Goal: Task Accomplishment & Management: Manage account settings

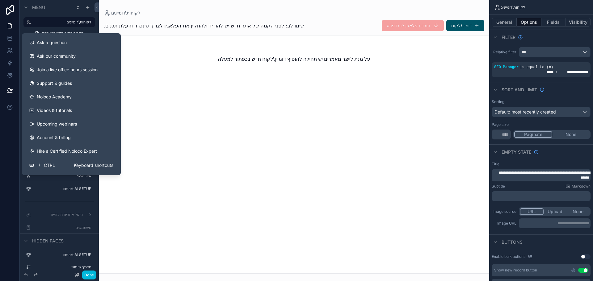
click at [58, 96] on span "Noloco Academy" at bounding box center [54, 97] width 35 height 6
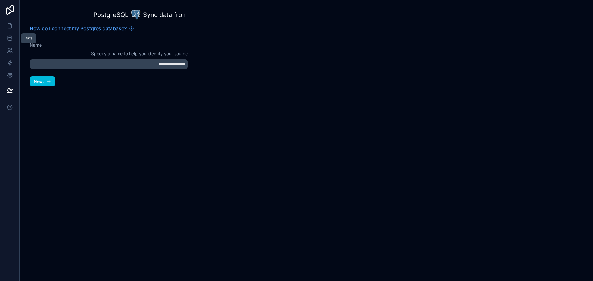
click at [9, 36] on icon at bounding box center [10, 38] width 6 height 6
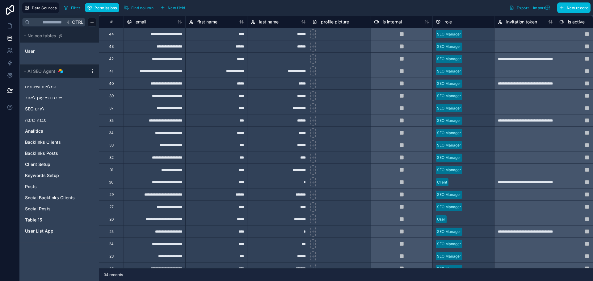
click at [32, 50] on span "User" at bounding box center [30, 51] width 10 height 6
click at [42, 52] on link "User" at bounding box center [50, 51] width 50 height 6
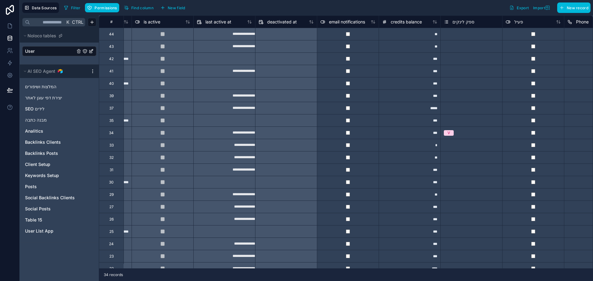
scroll to position [0, 414]
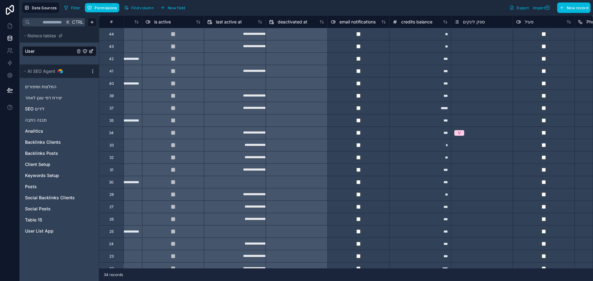
click at [412, 23] on span "credits balance" at bounding box center [416, 22] width 31 height 6
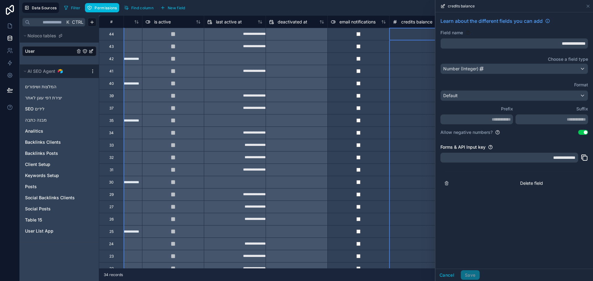
click at [292, 142] on div at bounding box center [296, 146] width 61 height 10
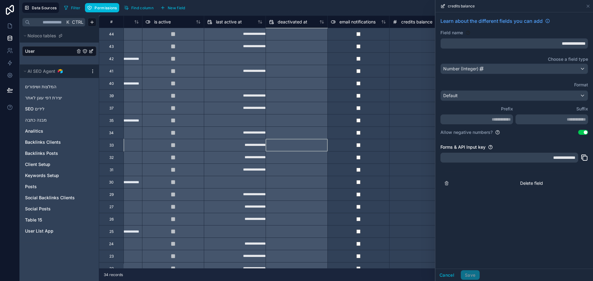
click at [420, 148] on div "*" at bounding box center [420, 145] width 62 height 12
click at [293, 145] on div at bounding box center [296, 146] width 61 height 10
click at [407, 150] on div "*" at bounding box center [420, 145] width 62 height 12
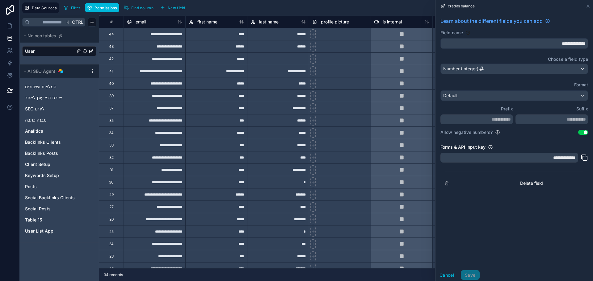
click at [205, 23] on span "first name" at bounding box center [207, 22] width 20 height 6
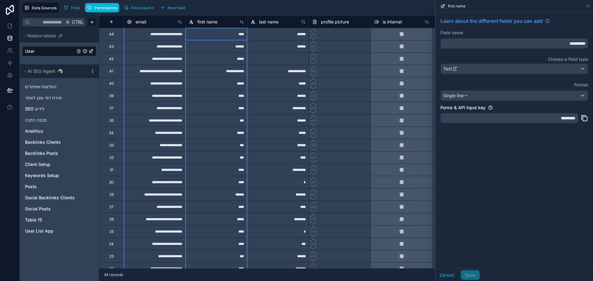
click at [585, 118] on icon at bounding box center [584, 118] width 7 height 7
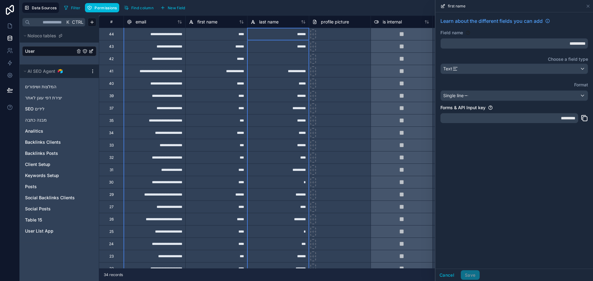
click at [271, 23] on span "last name" at bounding box center [268, 22] width 19 height 6
click at [583, 118] on icon at bounding box center [585, 119] width 4 height 4
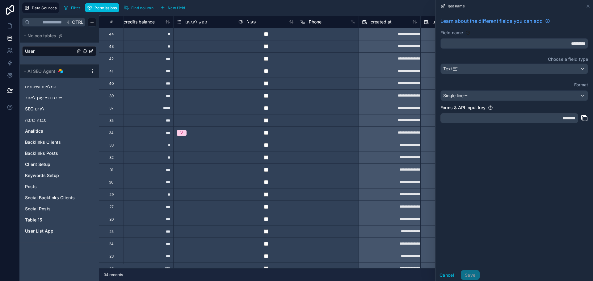
scroll to position [0, 648]
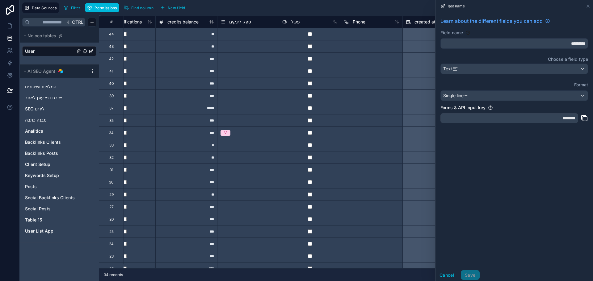
click at [360, 24] on span "Phone" at bounding box center [359, 22] width 13 height 6
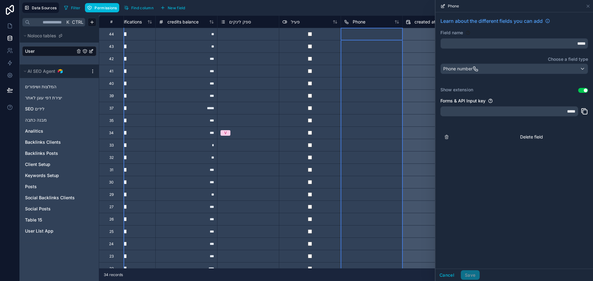
click at [584, 111] on icon at bounding box center [584, 111] width 7 height 7
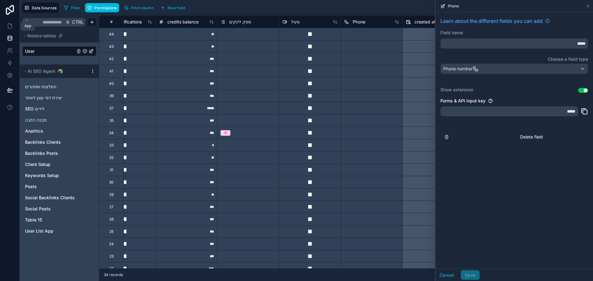
click at [9, 26] on icon at bounding box center [10, 26] width 6 height 6
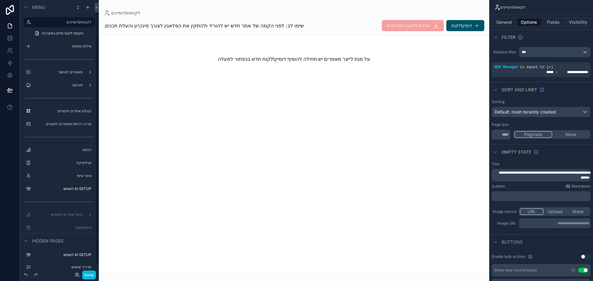
click at [72, 229] on label "משתמשים" at bounding box center [62, 227] width 58 height 5
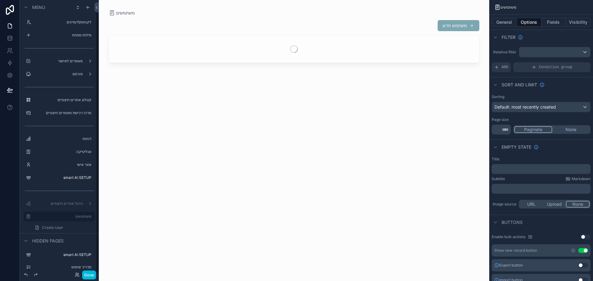
scroll to position [9, 0]
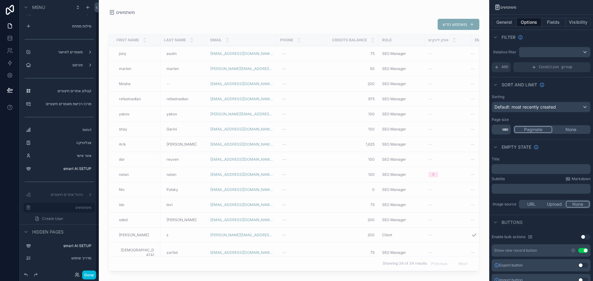
click at [376, 71] on div "scrollable content" at bounding box center [294, 137] width 390 height 274
click at [326, 127] on span "100" at bounding box center [350, 129] width 48 height 5
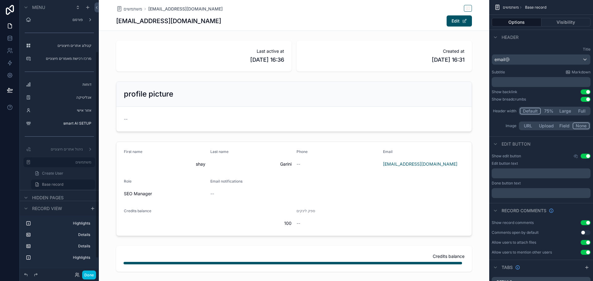
scroll to position [88, 0]
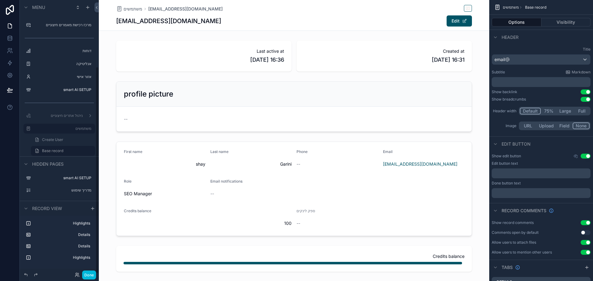
click at [65, 129] on label "משתמשים" at bounding box center [62, 128] width 58 height 5
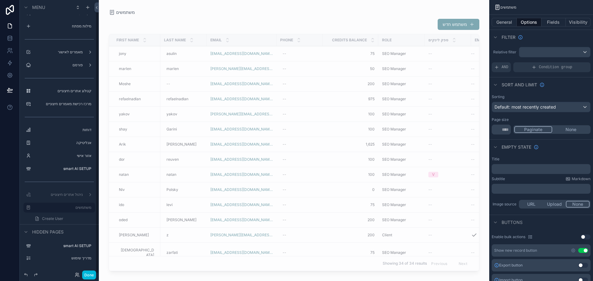
scroll to position [9, 0]
click at [333, 74] on td "50 50" at bounding box center [351, 68] width 56 height 15
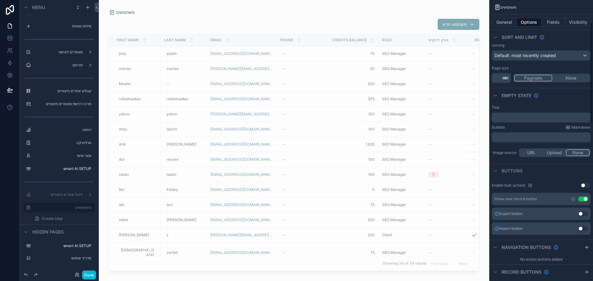
scroll to position [62, 0]
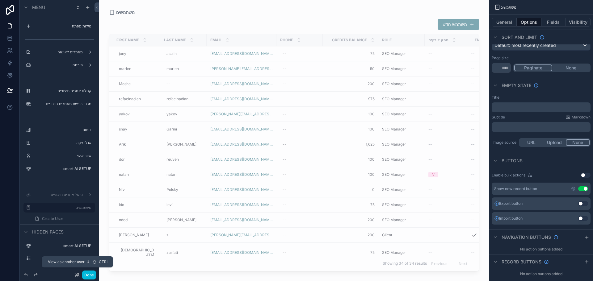
click at [78, 276] on icon at bounding box center [78, 276] width 1 height 1
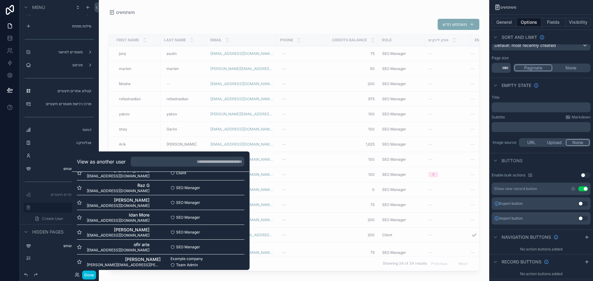
scroll to position [416, 0]
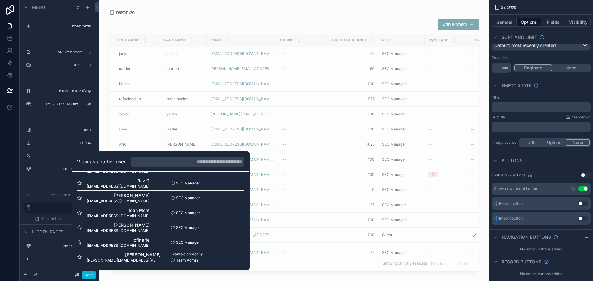
click at [0, 0] on button "Select" at bounding box center [0, 0] width 0 height 0
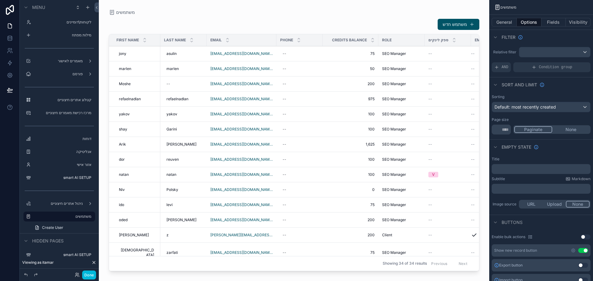
scroll to position [19, 0]
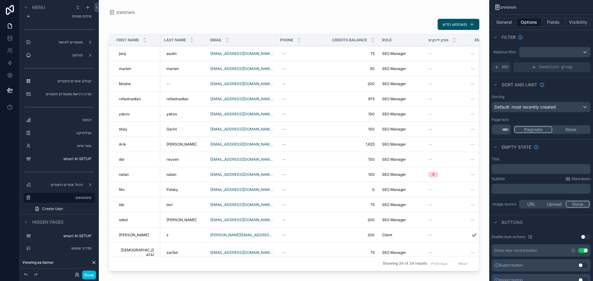
click at [404, 21] on div "משתמש חדש" at bounding box center [294, 25] width 371 height 12
click at [448, 121] on td "--" at bounding box center [448, 114] width 46 height 15
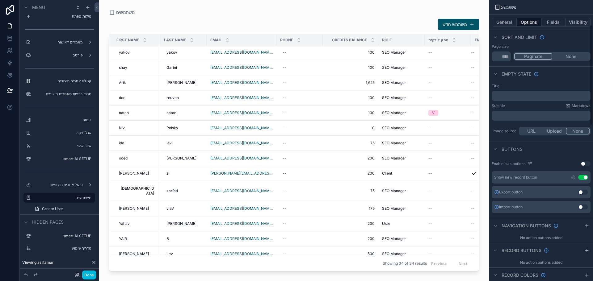
scroll to position [93, 0]
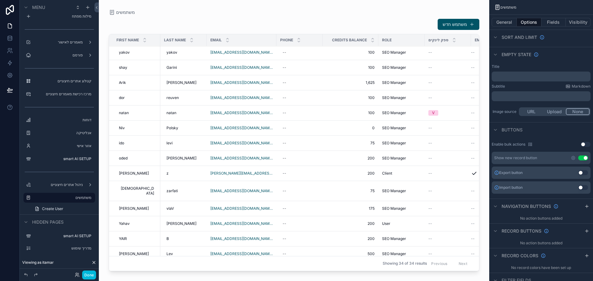
click at [586, 232] on icon "scrollable content" at bounding box center [586, 231] width 5 height 5
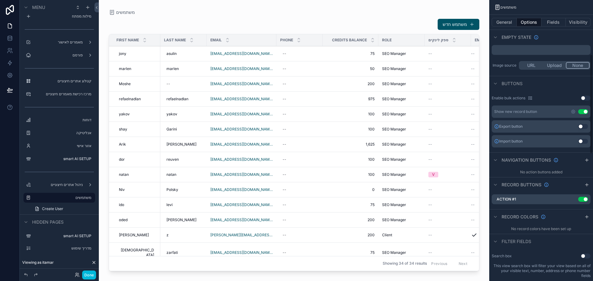
scroll to position [154, 0]
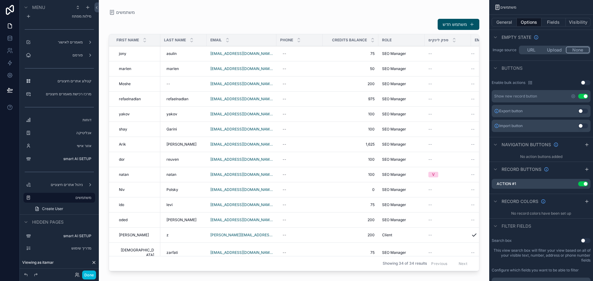
click at [0, 0] on icon "scrollable content" at bounding box center [0, 0] width 0 height 0
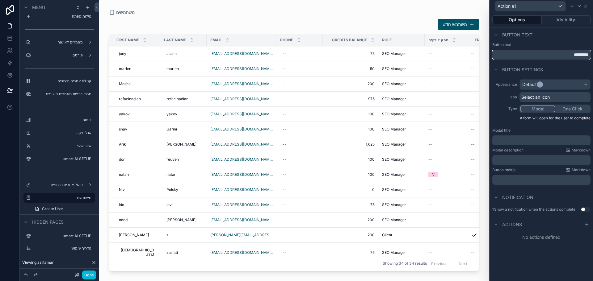
click at [551, 56] on input "*********" at bounding box center [541, 55] width 98 height 10
type input "*"
type input "**********"
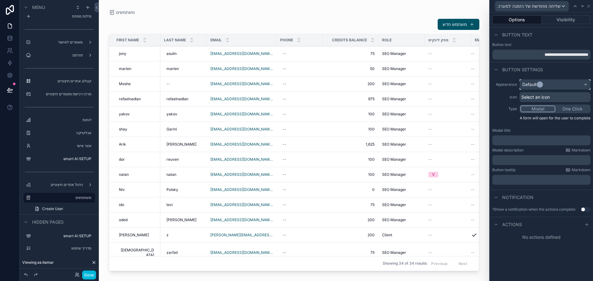
click at [525, 87] on div "Default" at bounding box center [529, 85] width 15 height 6
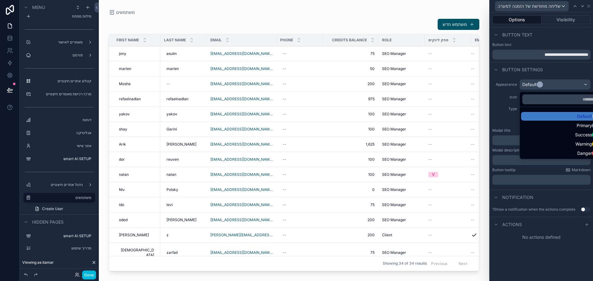
click at [545, 136] on div "Success" at bounding box center [561, 135] width 77 height 6
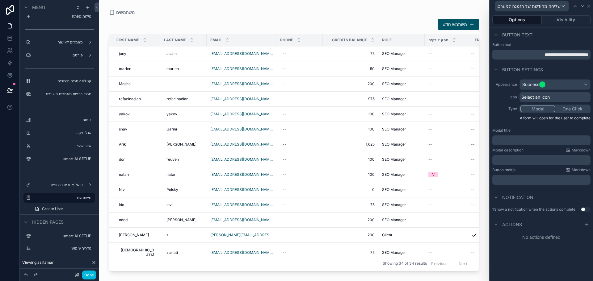
click at [563, 109] on button "One Click" at bounding box center [572, 109] width 34 height 7
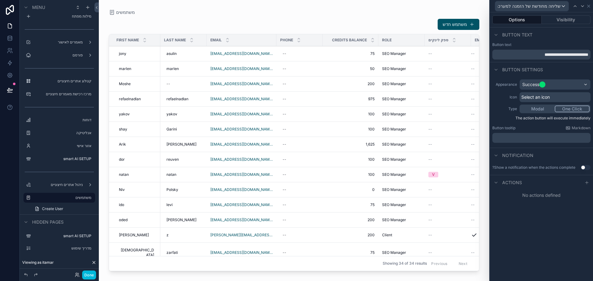
click at [588, 183] on icon at bounding box center [586, 183] width 3 height 0
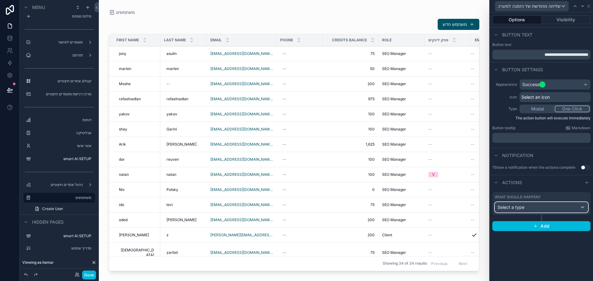
click at [528, 205] on div "Select a type" at bounding box center [541, 208] width 93 height 10
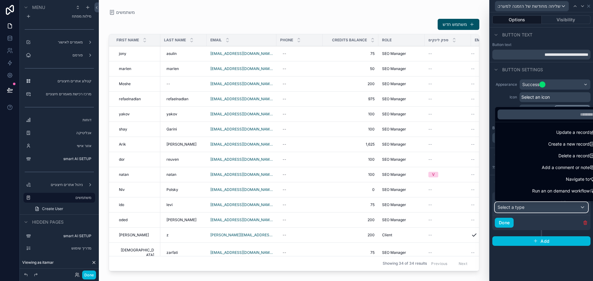
scroll to position [0, 0]
click at [530, 131] on div "Update a record" at bounding box center [548, 132] width 97 height 7
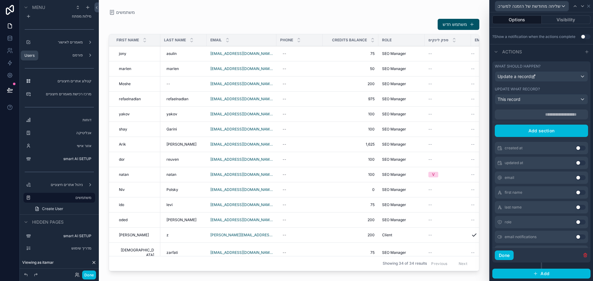
click at [9, 51] on icon at bounding box center [10, 51] width 6 height 6
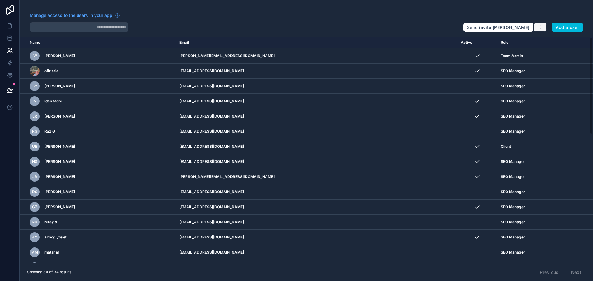
click at [538, 27] on icon "button" at bounding box center [540, 27] width 5 height 5
click at [513, 60] on td "Team Admin" at bounding box center [530, 55] width 67 height 15
click at [0, 0] on icon "scrollable content" at bounding box center [0, 0] width 0 height 0
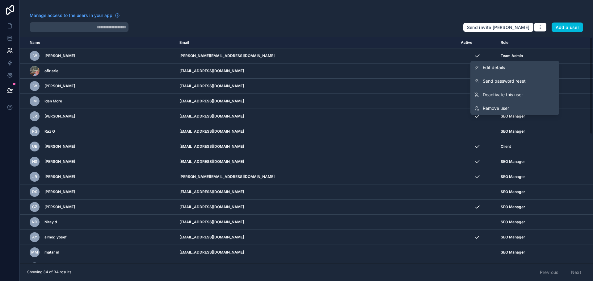
click at [506, 42] on th "Role" at bounding box center [530, 42] width 67 height 11
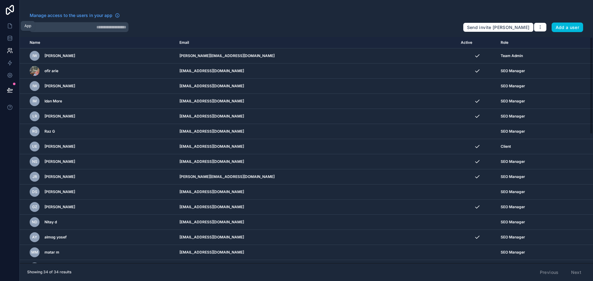
click at [9, 28] on icon at bounding box center [10, 26] width 6 height 6
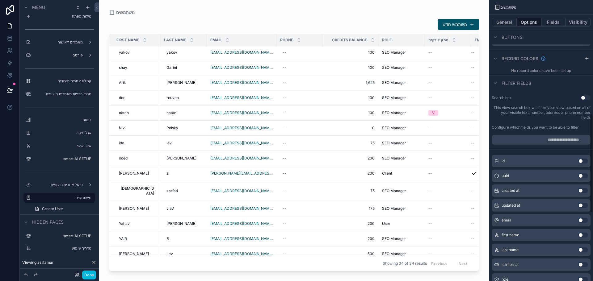
scroll to position [296, 0]
click at [386, 13] on div "משתמשים" at bounding box center [294, 12] width 371 height 5
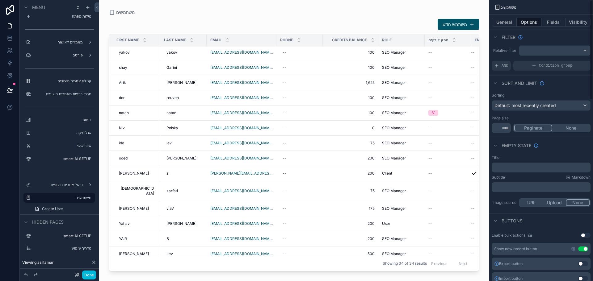
scroll to position [0, 0]
click at [506, 24] on button "General" at bounding box center [504, 22] width 25 height 9
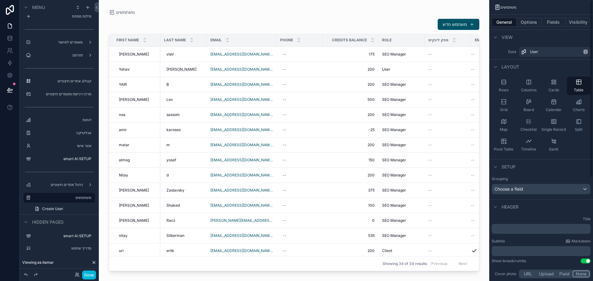
click at [524, 22] on button "Options" at bounding box center [529, 22] width 25 height 9
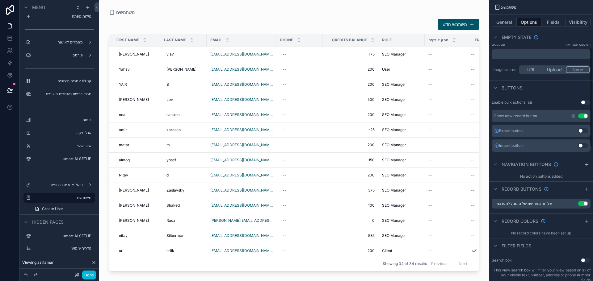
scroll to position [154, 0]
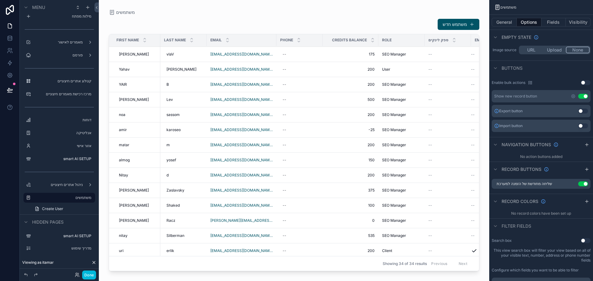
click at [585, 145] on icon "scrollable content" at bounding box center [586, 144] width 5 height 5
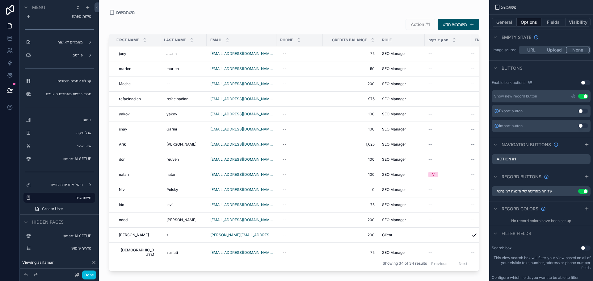
click at [0, 0] on icon "scrollable content" at bounding box center [0, 0] width 0 height 0
click at [576, 151] on icon at bounding box center [575, 150] width 3 height 3
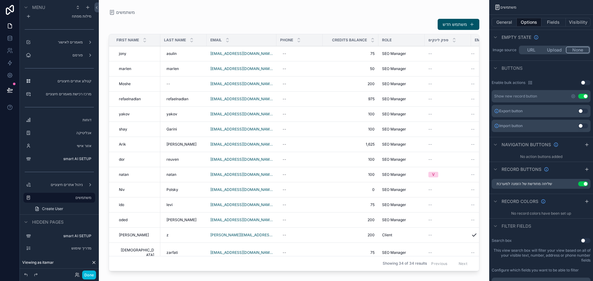
click at [0, 0] on icon "scrollable content" at bounding box center [0, 0] width 0 height 0
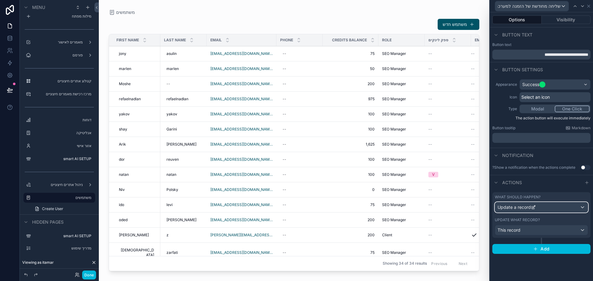
click at [547, 206] on div "Update a record" at bounding box center [541, 208] width 93 height 10
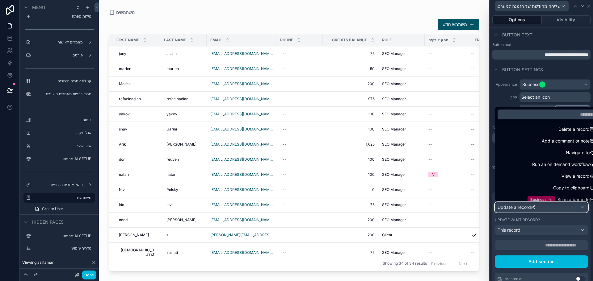
scroll to position [25, 0]
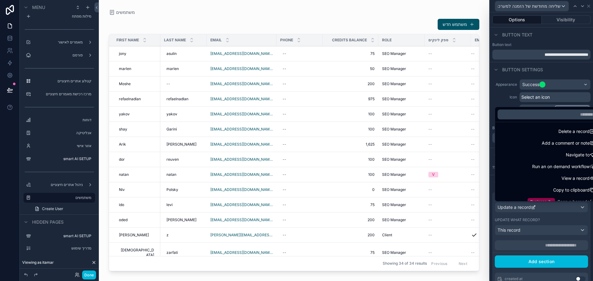
click at [534, 155] on div "Navigate to" at bounding box center [548, 154] width 97 height 7
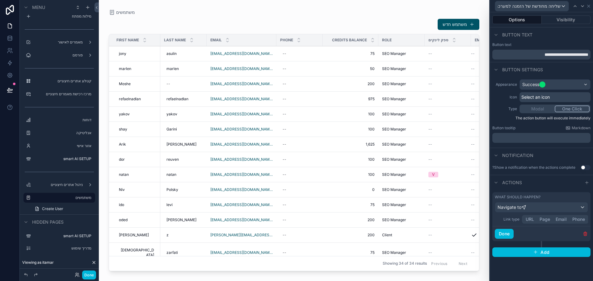
scroll to position [278, 0]
click at [558, 161] on div "Notification" at bounding box center [541, 155] width 103 height 15
click at [588, 6] on icon at bounding box center [588, 6] width 2 height 2
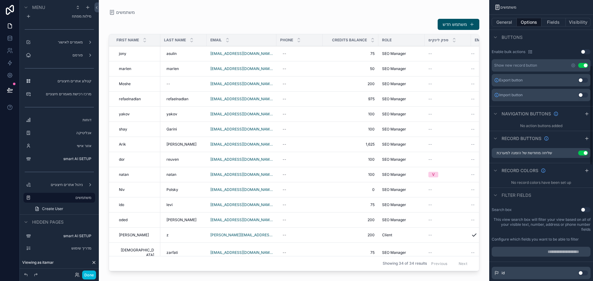
drag, startPoint x: 585, startPoint y: 153, endPoint x: 548, endPoint y: 178, distance: 44.2
click at [585, 153] on button "Use setting" at bounding box center [583, 153] width 10 height 5
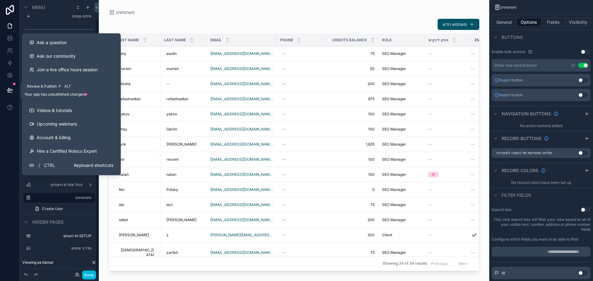
click at [11, 89] on icon at bounding box center [10, 90] width 6 height 6
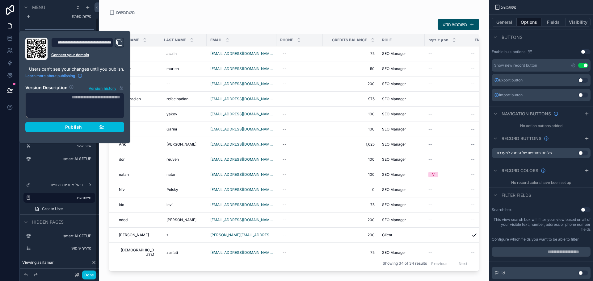
click at [75, 128] on span "Publish" at bounding box center [73, 127] width 17 height 6
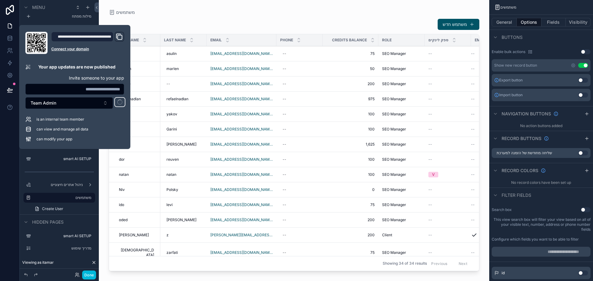
click at [200, 13] on div "משתמשים" at bounding box center [294, 12] width 371 height 5
